Goal: Information Seeking & Learning: Learn about a topic

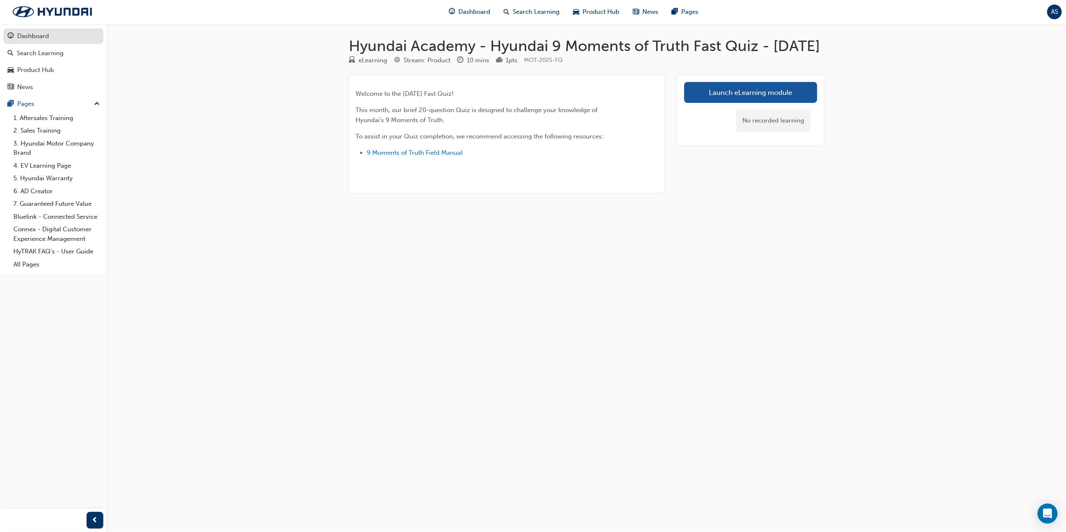
click at [42, 41] on div "Dashboard" at bounding box center [54, 36] width 92 height 10
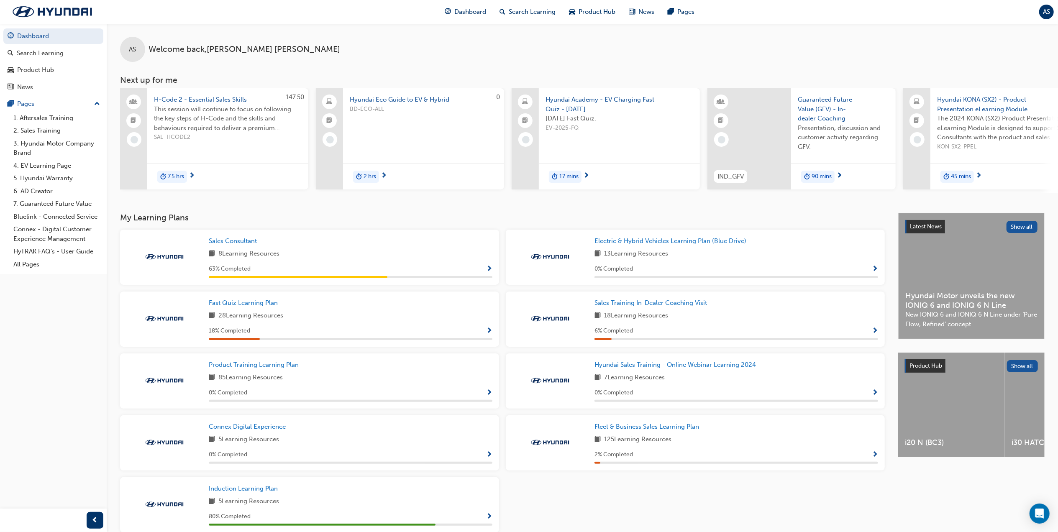
click at [491, 335] on span "Show Progress" at bounding box center [489, 331] width 6 height 8
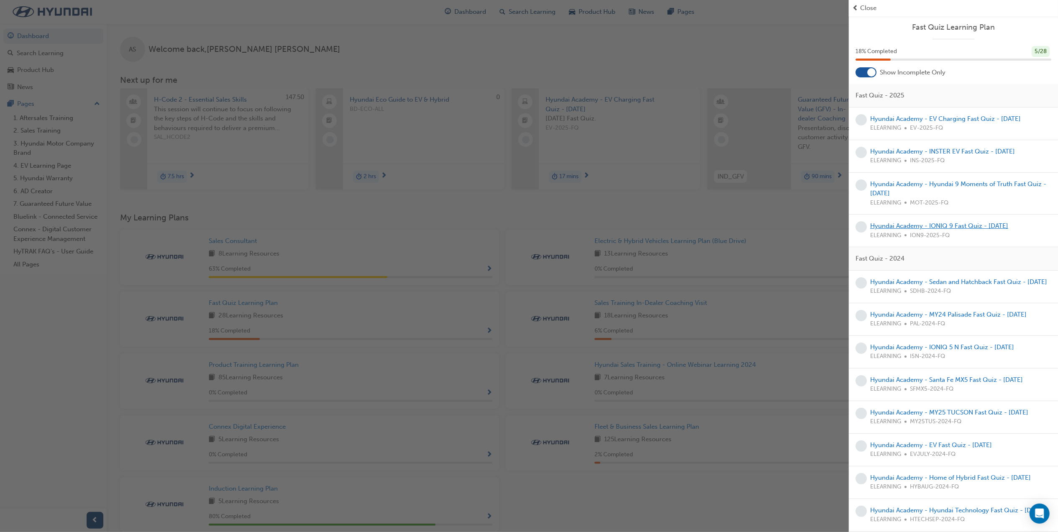
click at [994, 225] on link "Hyundai Academy - IONIQ 9 Fast Quiz - [DATE]" at bounding box center [939, 226] width 138 height 8
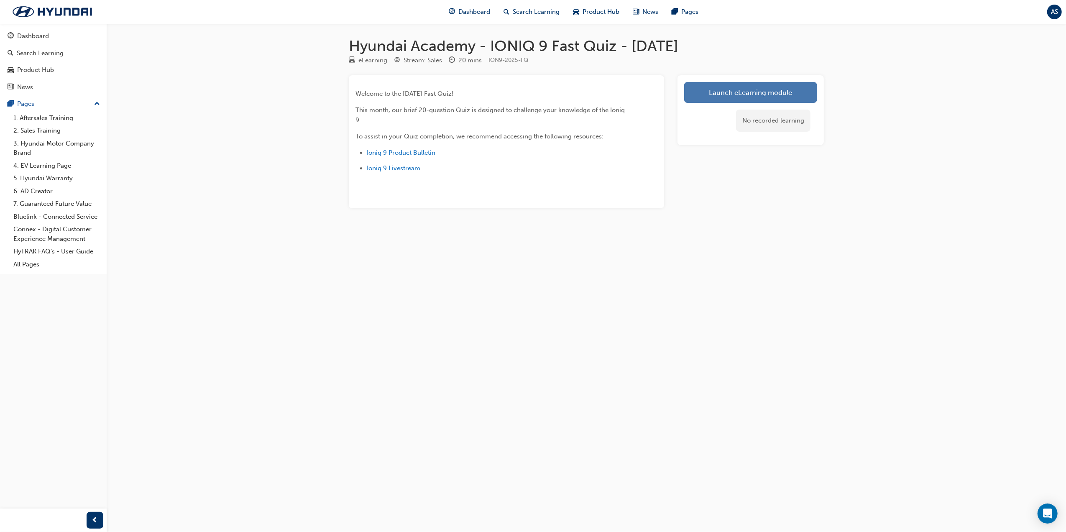
click at [719, 94] on link "Launch eLearning module" at bounding box center [750, 92] width 133 height 21
